Goal: Information Seeking & Learning: Understand process/instructions

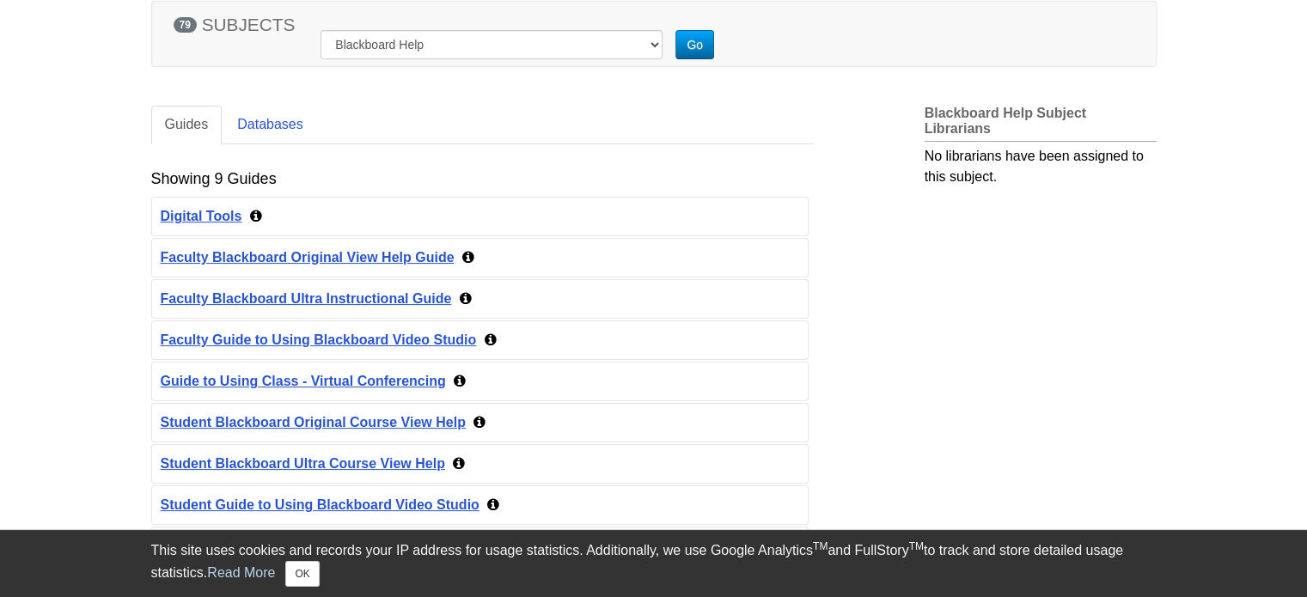
scroll to position [258, 0]
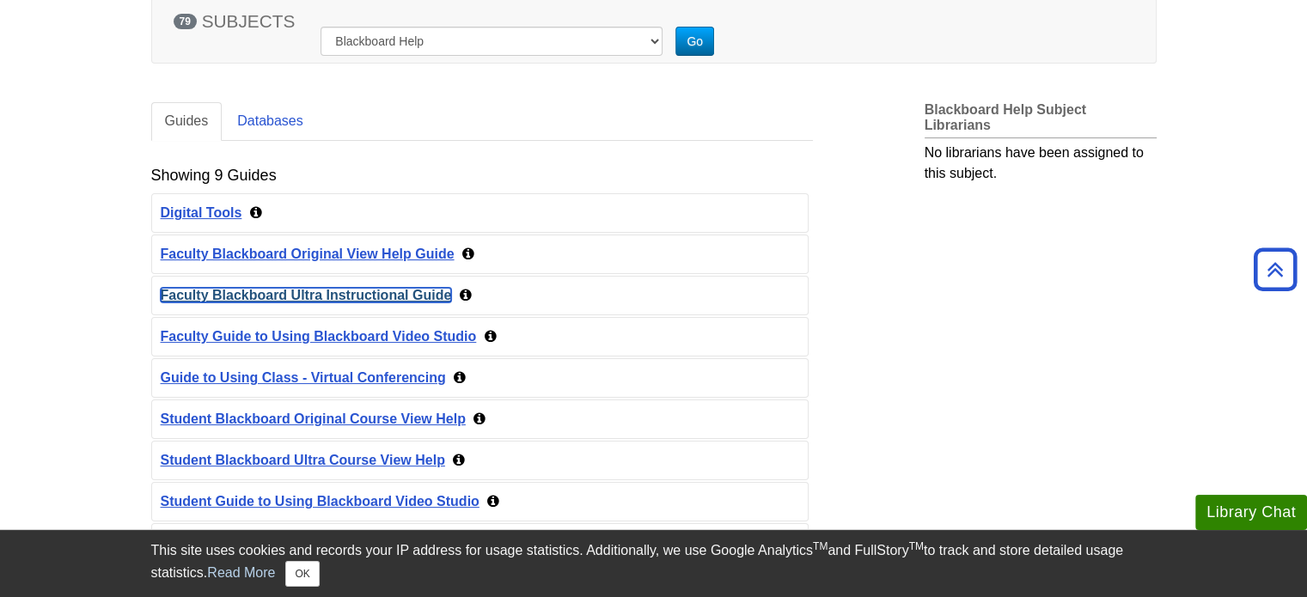
click at [339, 295] on link "Faculty Blackboard Ultra Instructional Guide" at bounding box center [306, 295] width 291 height 15
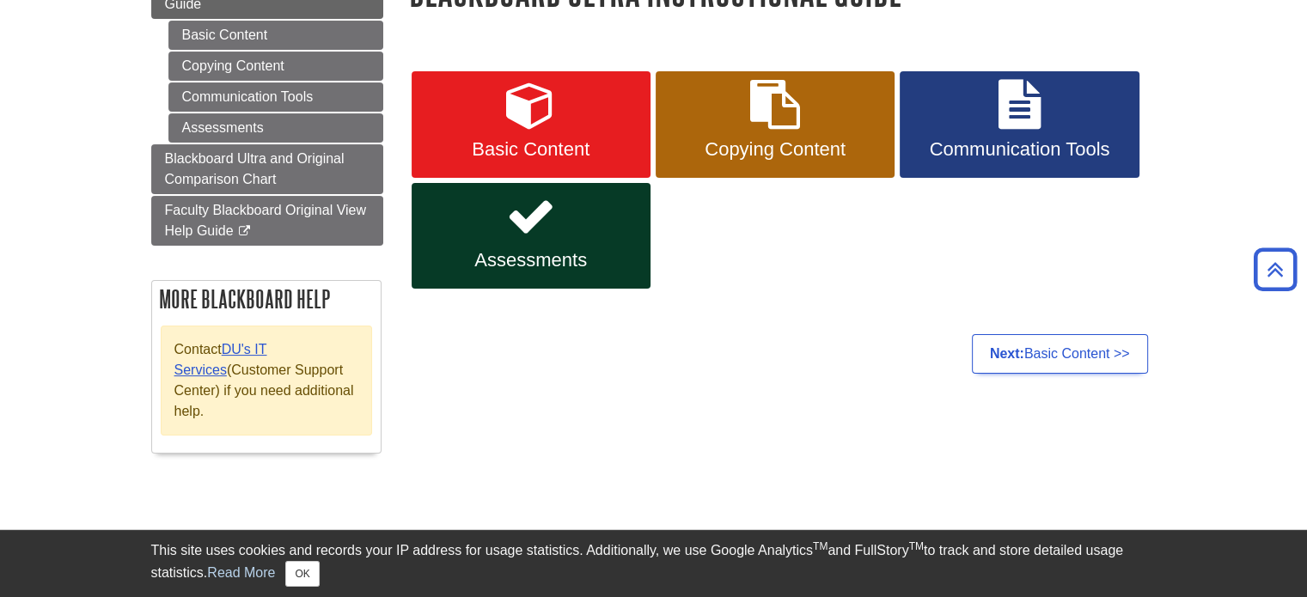
scroll to position [86, 0]
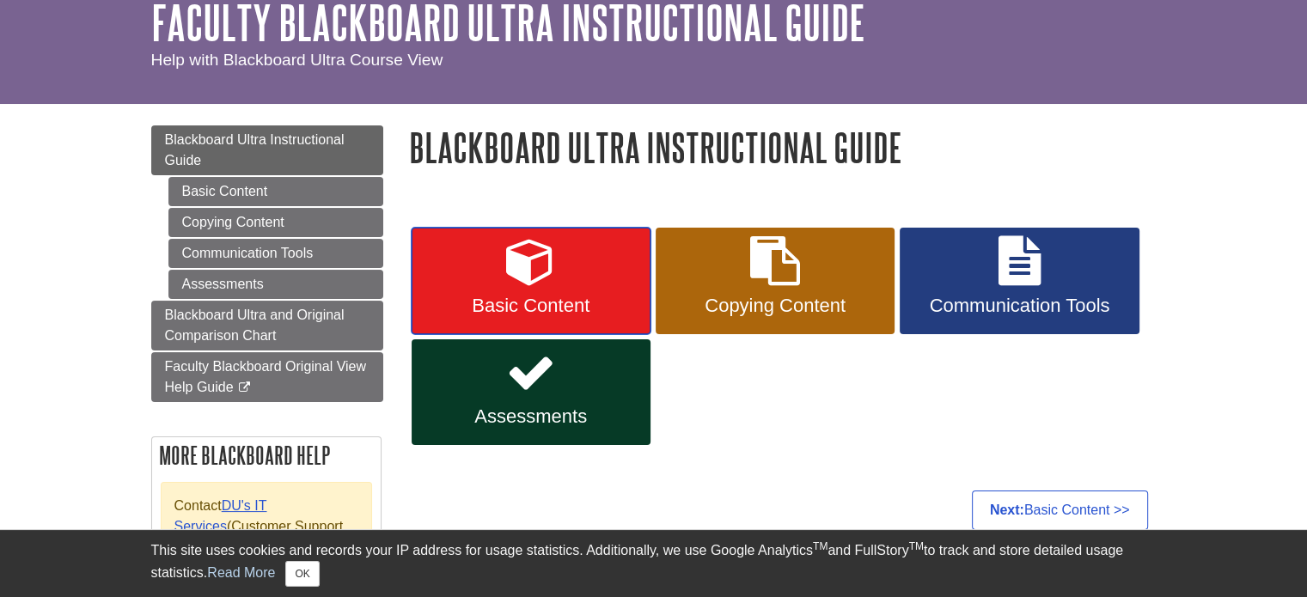
click at [595, 277] on link "Basic Content" at bounding box center [531, 281] width 239 height 107
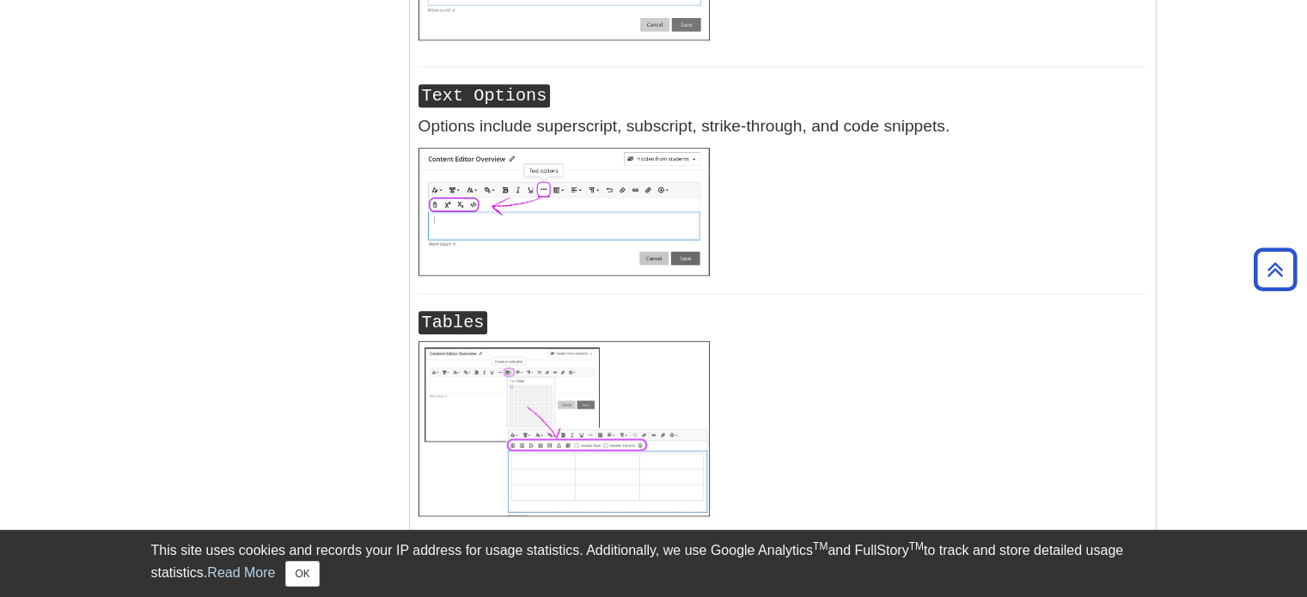
scroll to position [1976, 0]
